Goal: Transaction & Acquisition: Purchase product/service

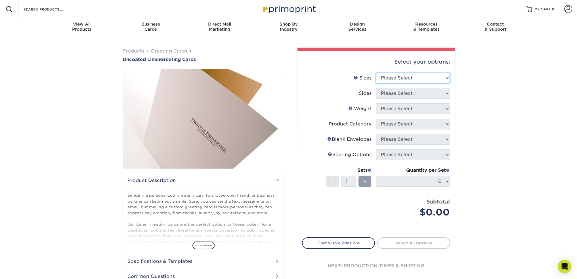
drag, startPoint x: 0, startPoint y: 0, endPoint x: 423, endPoint y: 79, distance: 430.9
click at [423, 79] on select "Please Select 4.25" x 11" 5.5" x 8.5" 6" x 9" 6" x 12" 7" x 10"" at bounding box center [413, 78] width 74 height 11
select select "6.00x9.00"
click at [376, 73] on select "Please Select 4.25" x 11" 5.5" x 8.5" 6" x 9" 6" x 12" 7" x 10"" at bounding box center [413, 78] width 74 height 11
click at [393, 98] on select "Please Select Print Both Sides Print Front Only" at bounding box center [413, 93] width 74 height 11
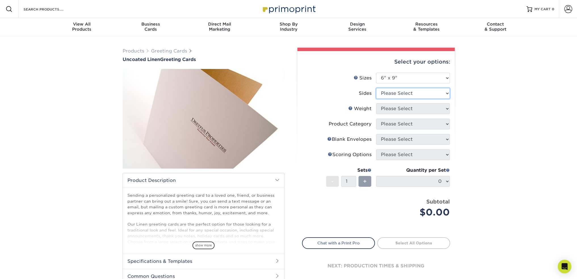
select select "13abbda7-1d64-4f25-8bb2-c179b224825d"
click at [376, 88] on select "Please Select Print Both Sides Print Front Only" at bounding box center [413, 93] width 74 height 11
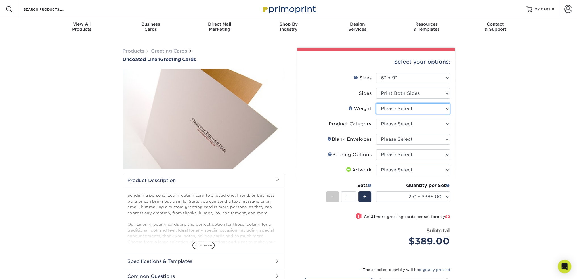
click at [391, 110] on select "Please Select 100LB" at bounding box center [413, 108] width 74 height 11
select select "100LB"
click at [376, 103] on select "Please Select 100LB" at bounding box center [413, 108] width 74 height 11
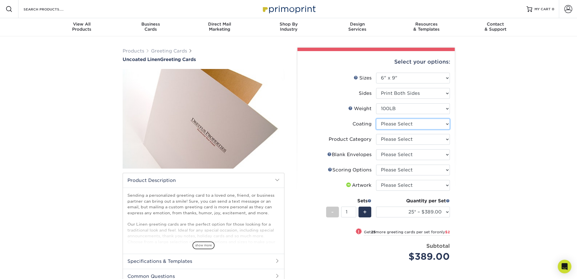
click at [401, 125] on select at bounding box center [413, 124] width 74 height 11
select select "3e7618de-abca-4bda-9f97-8b9129e913d8"
click at [376, 119] on select at bounding box center [413, 124] width 74 height 11
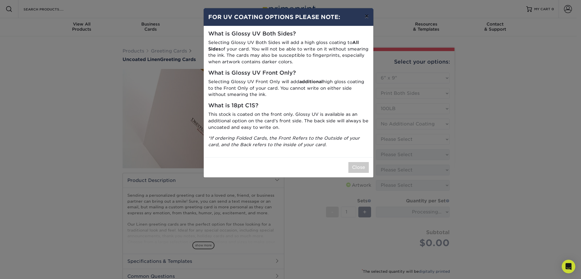
click at [365, 15] on button "×" at bounding box center [366, 16] width 13 height 16
